Goal: Task Accomplishment & Management: Use online tool/utility

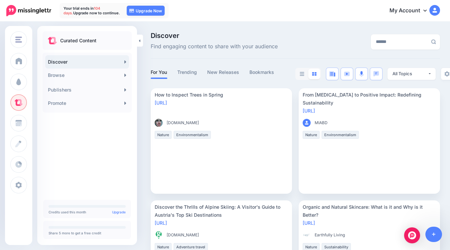
scroll to position [6, 0]
click at [41, 84] on span "Campaigns" at bounding box center [39, 82] width 26 height 6
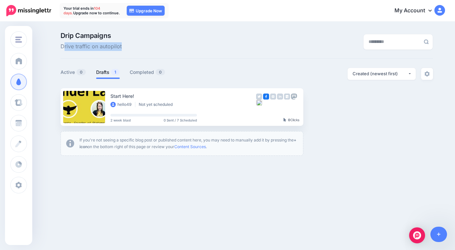
drag, startPoint x: 63, startPoint y: 47, endPoint x: 169, endPoint y: 46, distance: 105.0
click at [169, 46] on div "Drip Campaigns Drive traffic on autopilot" at bounding box center [183, 41] width 255 height 19
click at [212, 52] on div "Drip Campaigns Drive traffic on autopilot" at bounding box center [246, 45] width 372 height 26
click at [439, 230] on link at bounding box center [438, 233] width 17 height 15
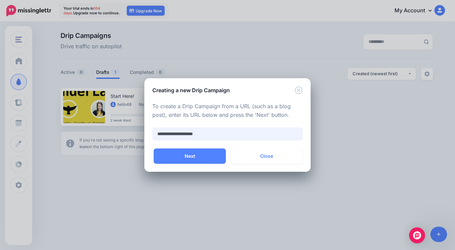
type input "**********"
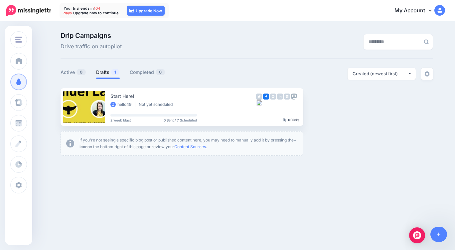
click at [69, 73] on link "Active 0" at bounding box center [73, 72] width 26 height 8
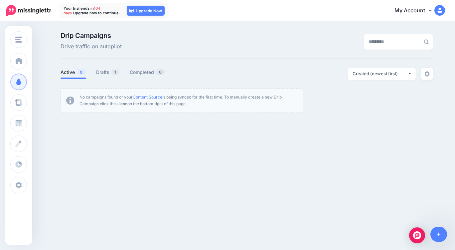
click at [111, 73] on span "1" at bounding box center [115, 72] width 8 height 6
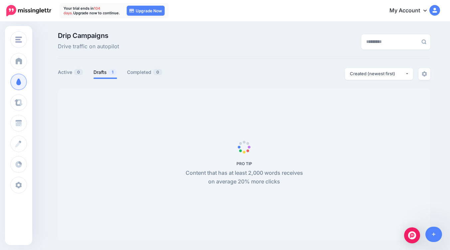
click at [80, 74] on span "0" at bounding box center [78, 72] width 9 height 6
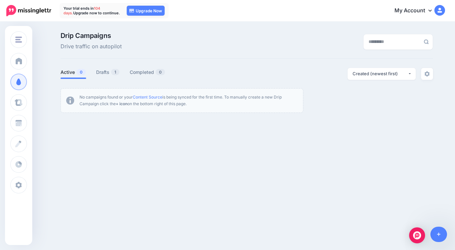
click at [162, 95] on link "Content Source" at bounding box center [148, 96] width 30 height 5
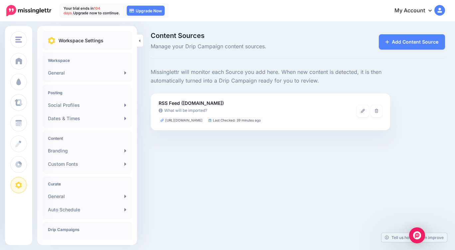
click at [366, 112] on link at bounding box center [363, 111] width 12 height 12
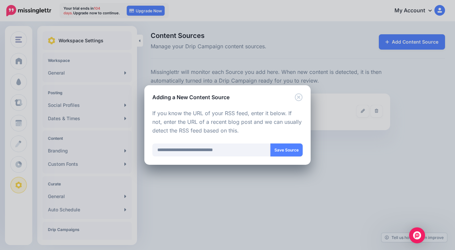
click at [287, 148] on button "Save Source" at bounding box center [286, 149] width 32 height 13
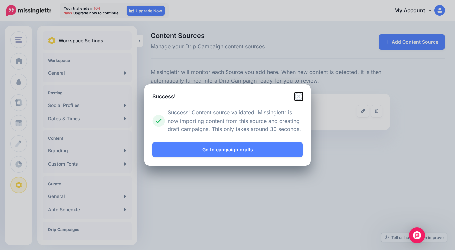
click at [301, 96] on icon "Close" at bounding box center [299, 96] width 8 height 8
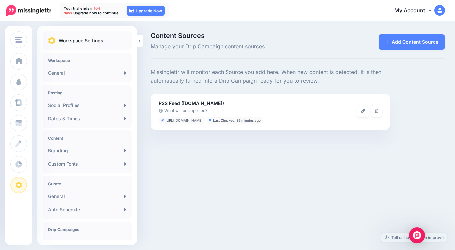
click at [361, 111] on icon at bounding box center [363, 111] width 4 height 4
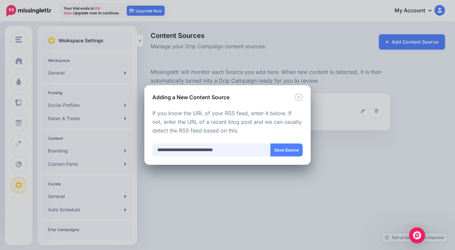
drag, startPoint x: 229, startPoint y: 151, endPoint x: 253, endPoint y: 151, distance: 24.3
click at [253, 151] on input "**********" at bounding box center [211, 149] width 118 height 13
type input "**********"
click at [210, 145] on input "**********" at bounding box center [211, 149] width 118 height 13
click at [225, 155] on input "**********" at bounding box center [211, 149] width 118 height 13
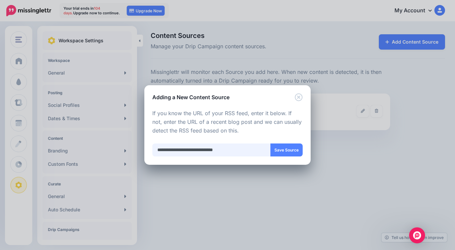
drag, startPoint x: 240, startPoint y: 150, endPoint x: 146, endPoint y: 146, distance: 94.2
click at [146, 146] on div "Loading Loading Choose the type of Content Source you would you like to add. On…" at bounding box center [227, 132] width 166 height 63
type input "**********"
click at [291, 147] on button "Save Source" at bounding box center [286, 149] width 32 height 13
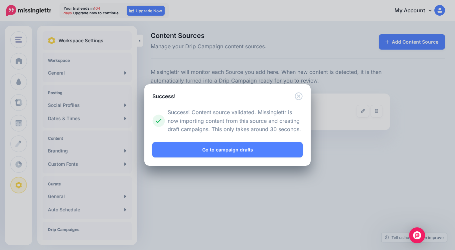
click at [291, 147] on link "Go to campaign drafts" at bounding box center [227, 149] width 150 height 15
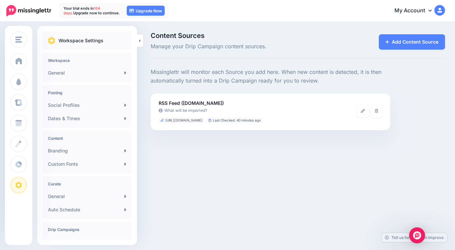
drag, startPoint x: 223, startPoint y: 119, endPoint x: 164, endPoint y: 120, distance: 59.5
click at [164, 120] on li "http://www.thewonderlark.com/feed" at bounding box center [182, 120] width 46 height 6
copy span "http://www.thewonderlark.com/feed"
click at [22, 84] on span at bounding box center [18, 81] width 9 height 7
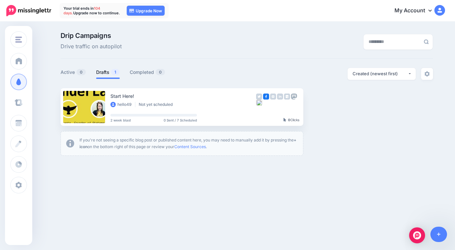
click at [11, 100] on link "Curate" at bounding box center [18, 102] width 17 height 17
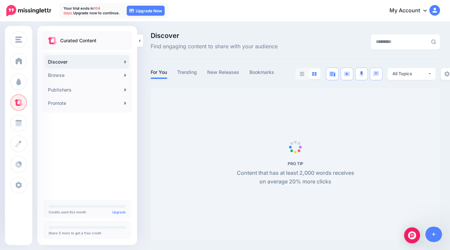
click at [59, 106] on link "Promote" at bounding box center [87, 102] width 84 height 13
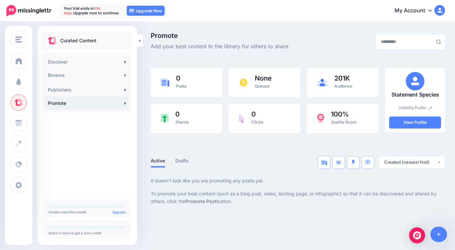
click at [25, 83] on link "Campaigns" at bounding box center [18, 81] width 17 height 17
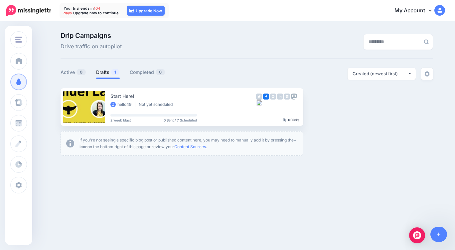
click at [198, 143] on p "If you're not seeing a specific blog post or published content here, you may ne…" at bounding box center [188, 143] width 218 height 13
click at [201, 147] on link "Content Sources" at bounding box center [190, 146] width 32 height 5
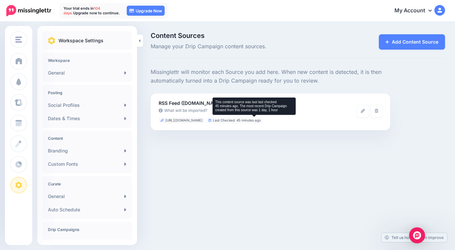
click at [256, 120] on li "Last Checked: 45 minutes ago" at bounding box center [234, 120] width 56 height 6
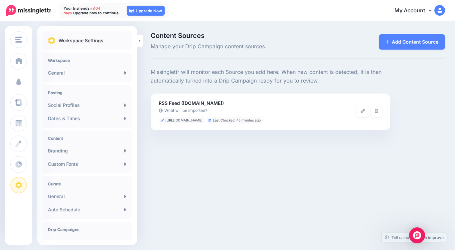
click at [15, 84] on span at bounding box center [18, 81] width 9 height 7
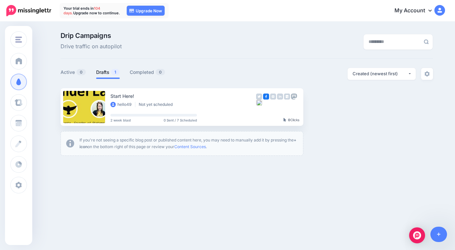
click at [193, 147] on link "Content Sources" at bounding box center [190, 146] width 32 height 5
